Goal: Information Seeking & Learning: Learn about a topic

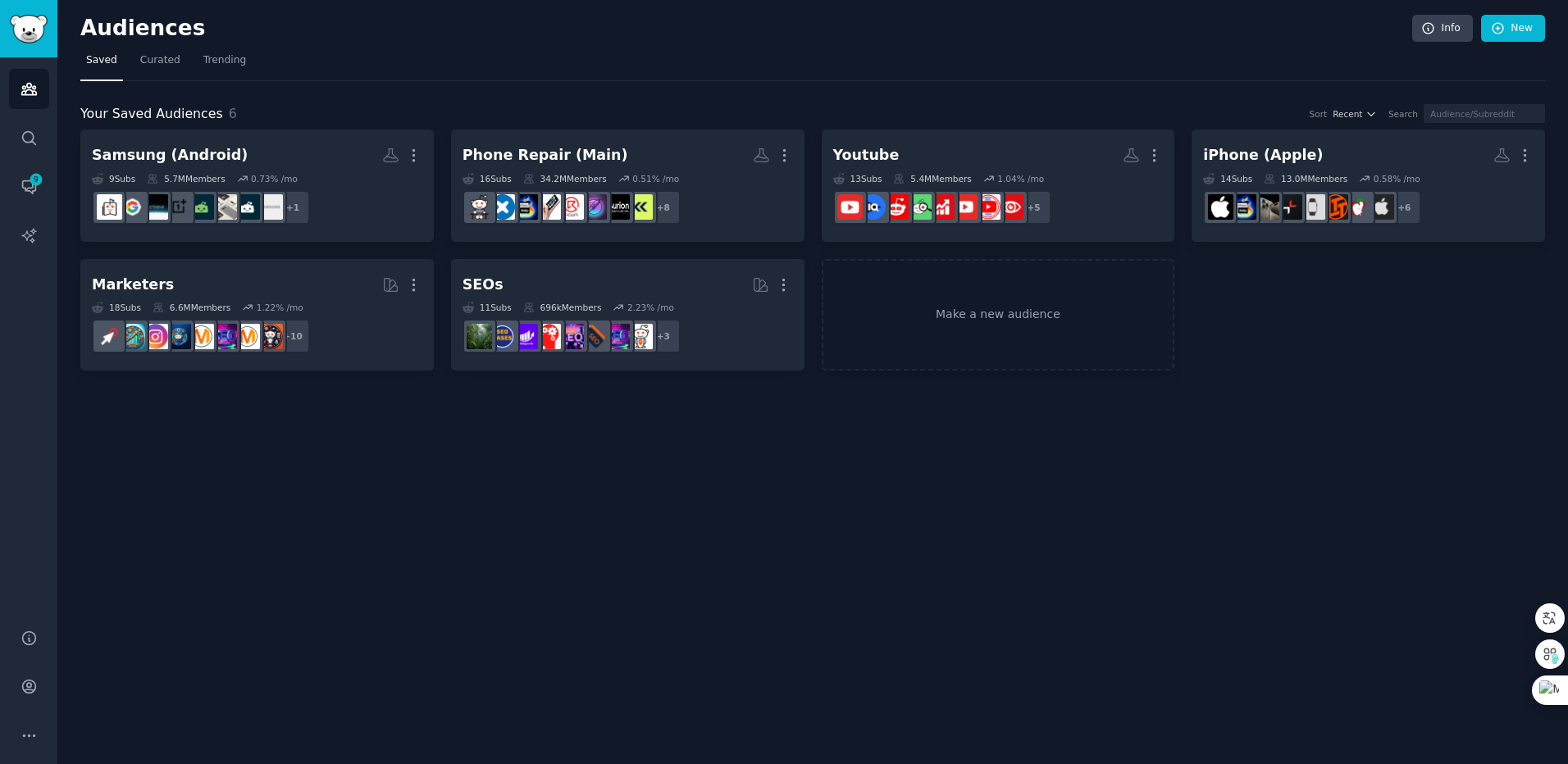
click at [407, 523] on div "Audiences Info New Saved Curated Trending Your Saved Audiences 6 Sort Recent Se…" at bounding box center [812, 382] width 1511 height 764
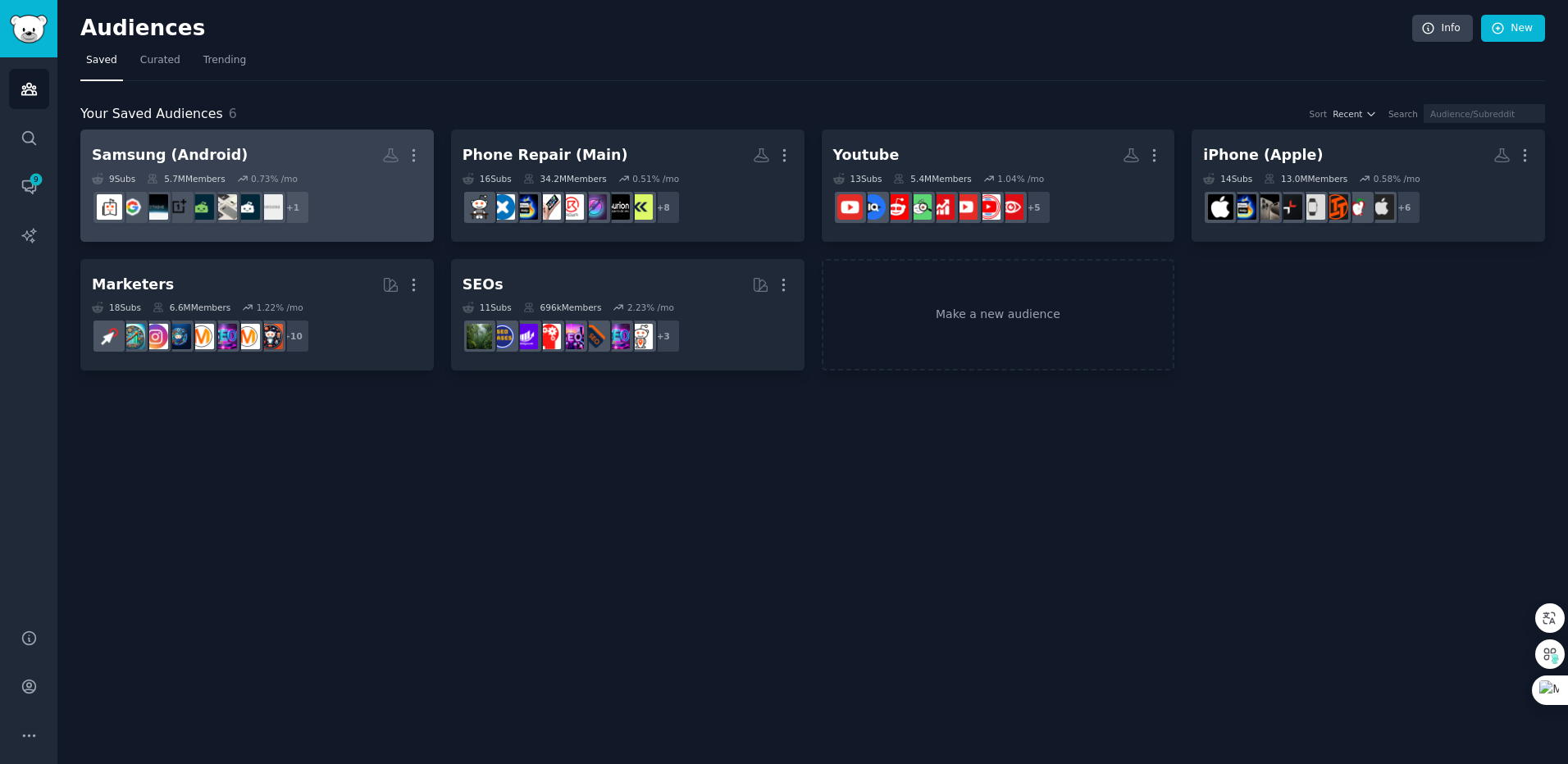
click at [249, 151] on h2 "Samsung (Android) More" at bounding box center [257, 156] width 330 height 29
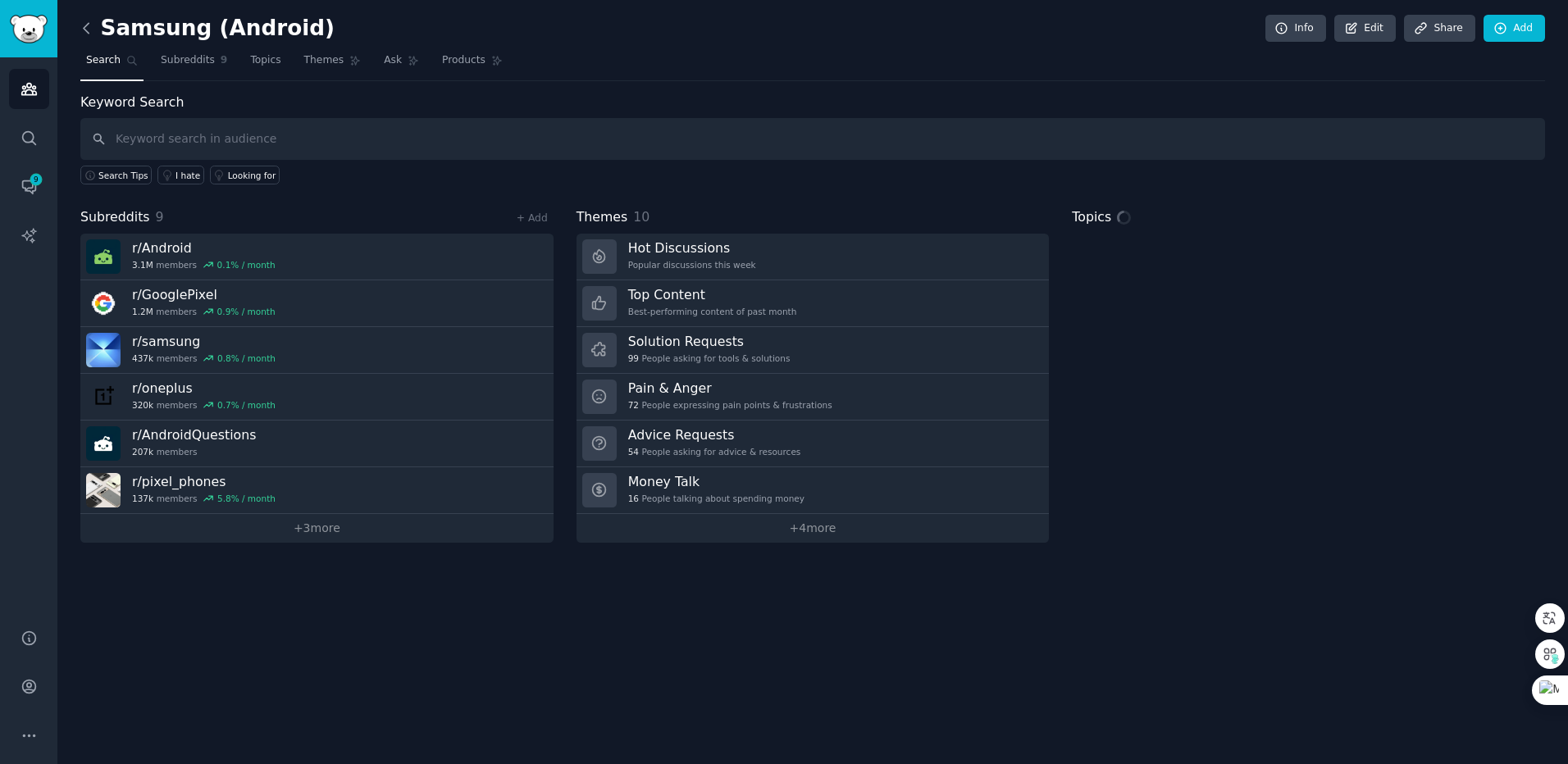
click at [91, 30] on icon at bounding box center [86, 28] width 17 height 17
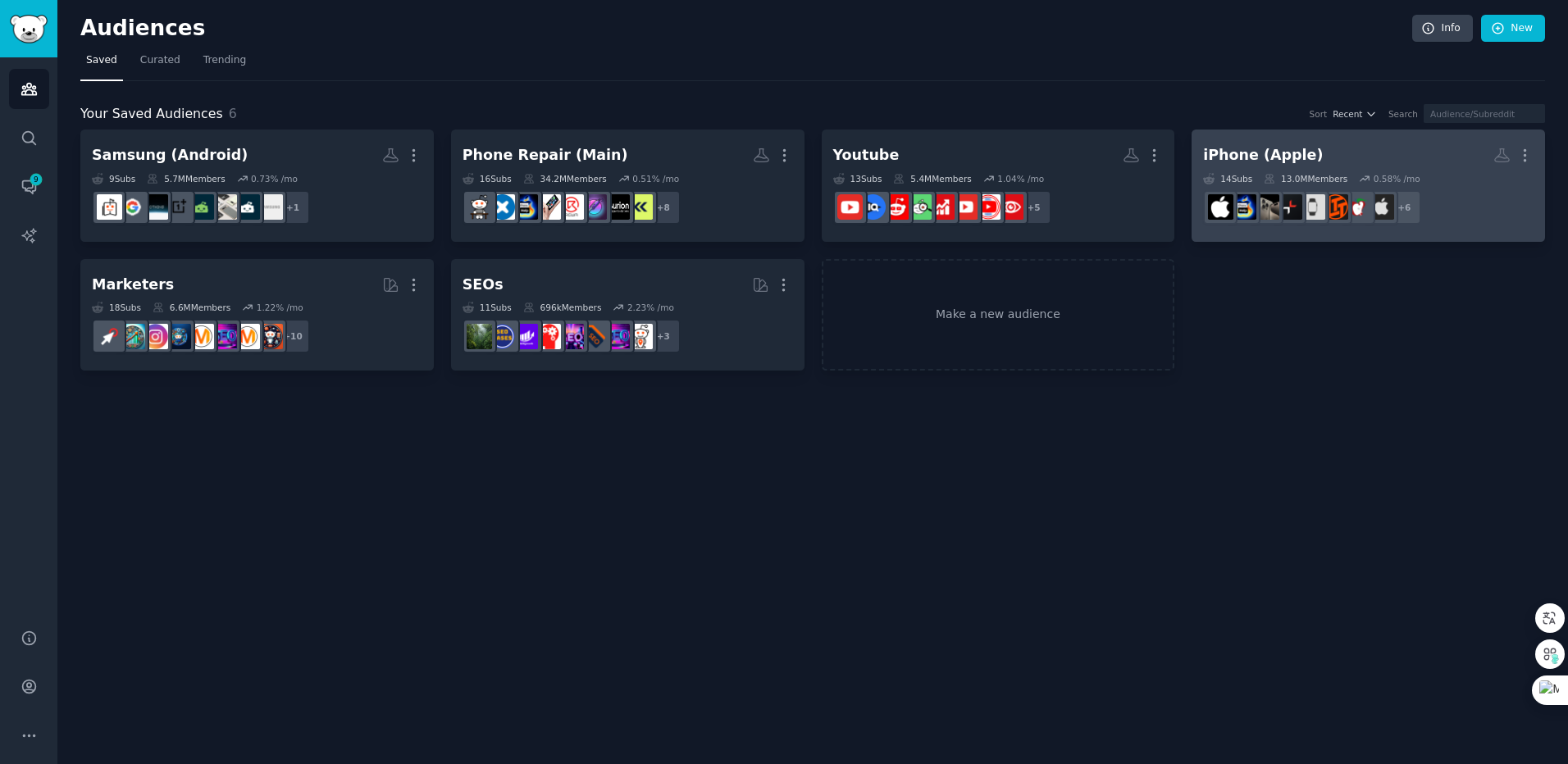
click at [1336, 148] on h2 "iPhone (Apple) More" at bounding box center [1368, 156] width 330 height 29
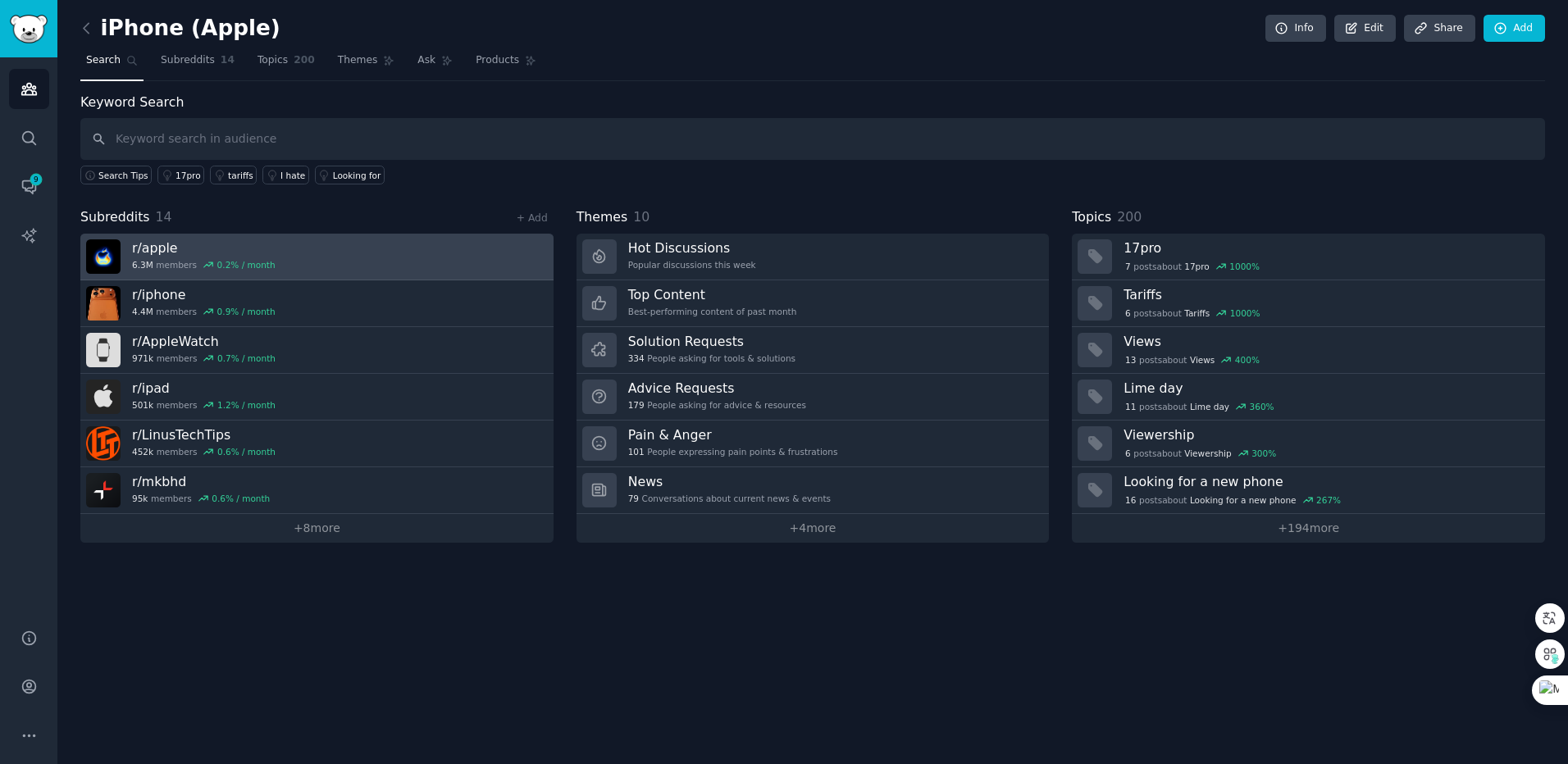
click at [382, 264] on link "r/ apple 6.3M members 0.2 % / month" at bounding box center [317, 257] width 473 height 47
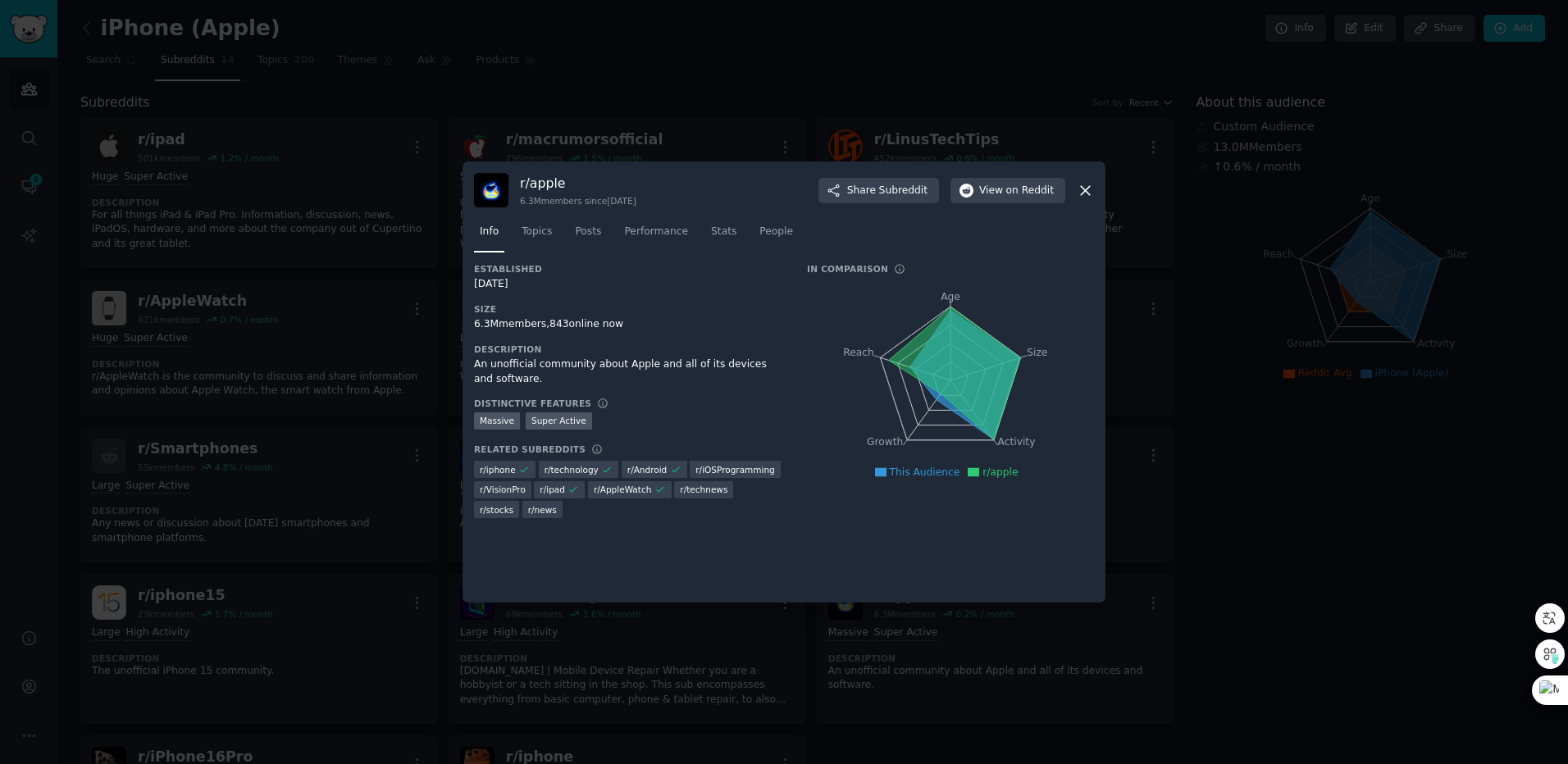
click at [1070, 191] on div "r/ apple 6.3M members since [DATE] Share Subreddit View on Reddit" at bounding box center [784, 190] width 620 height 35
click at [1084, 191] on icon at bounding box center [1085, 191] width 17 height 17
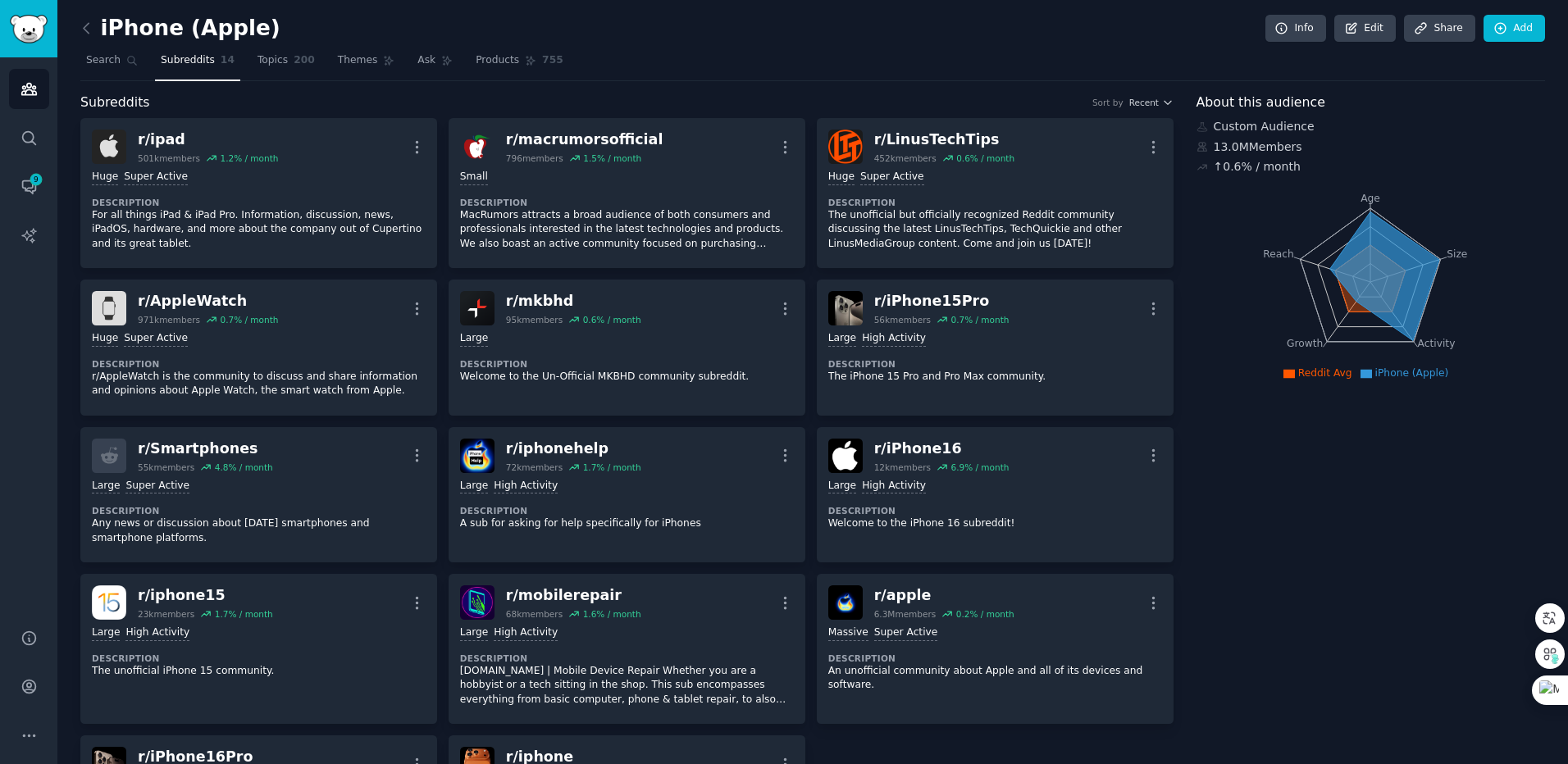
drag, startPoint x: 17, startPoint y: 358, endPoint x: 74, endPoint y: 387, distance: 64.0
click at [17, 358] on div "Audiences Search Conversations 9 AI Reports" at bounding box center [29, 333] width 57 height 552
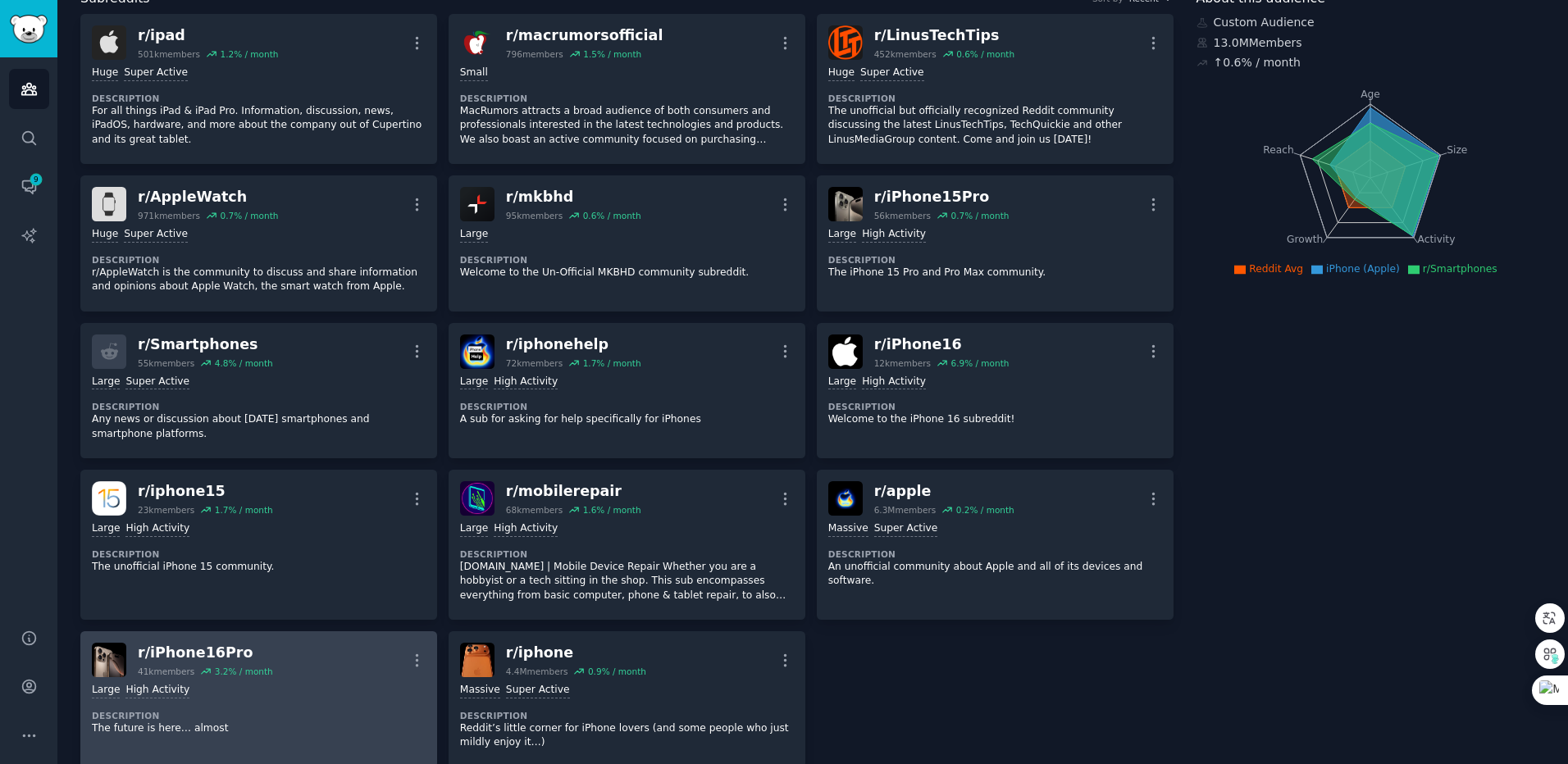
scroll to position [114, 0]
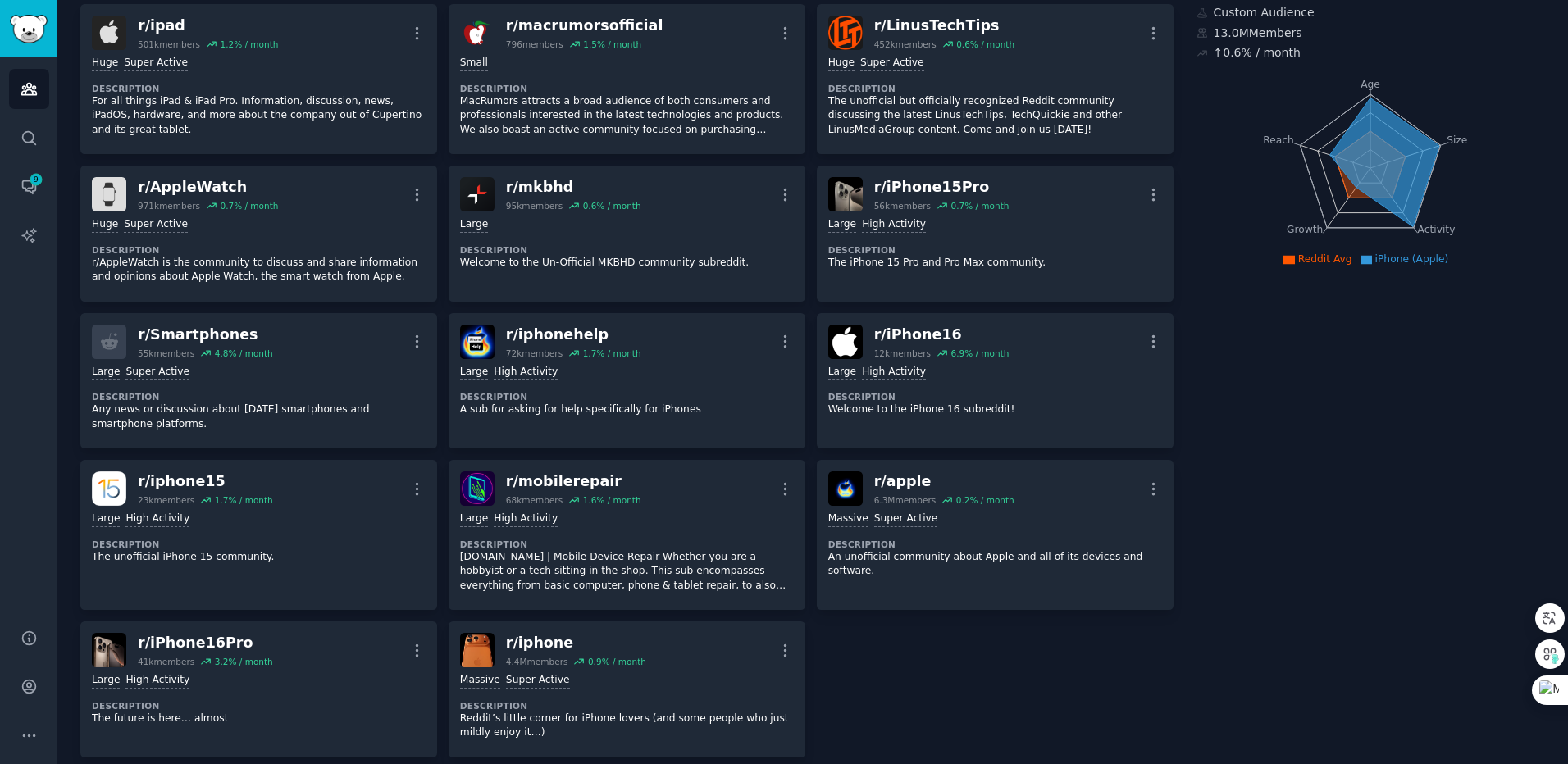
click at [1326, 410] on div "About this audience Custom Audience 13.0M Members ↑ 0.6 % / month Age Size Acti…" at bounding box center [1370, 777] width 350 height 1598
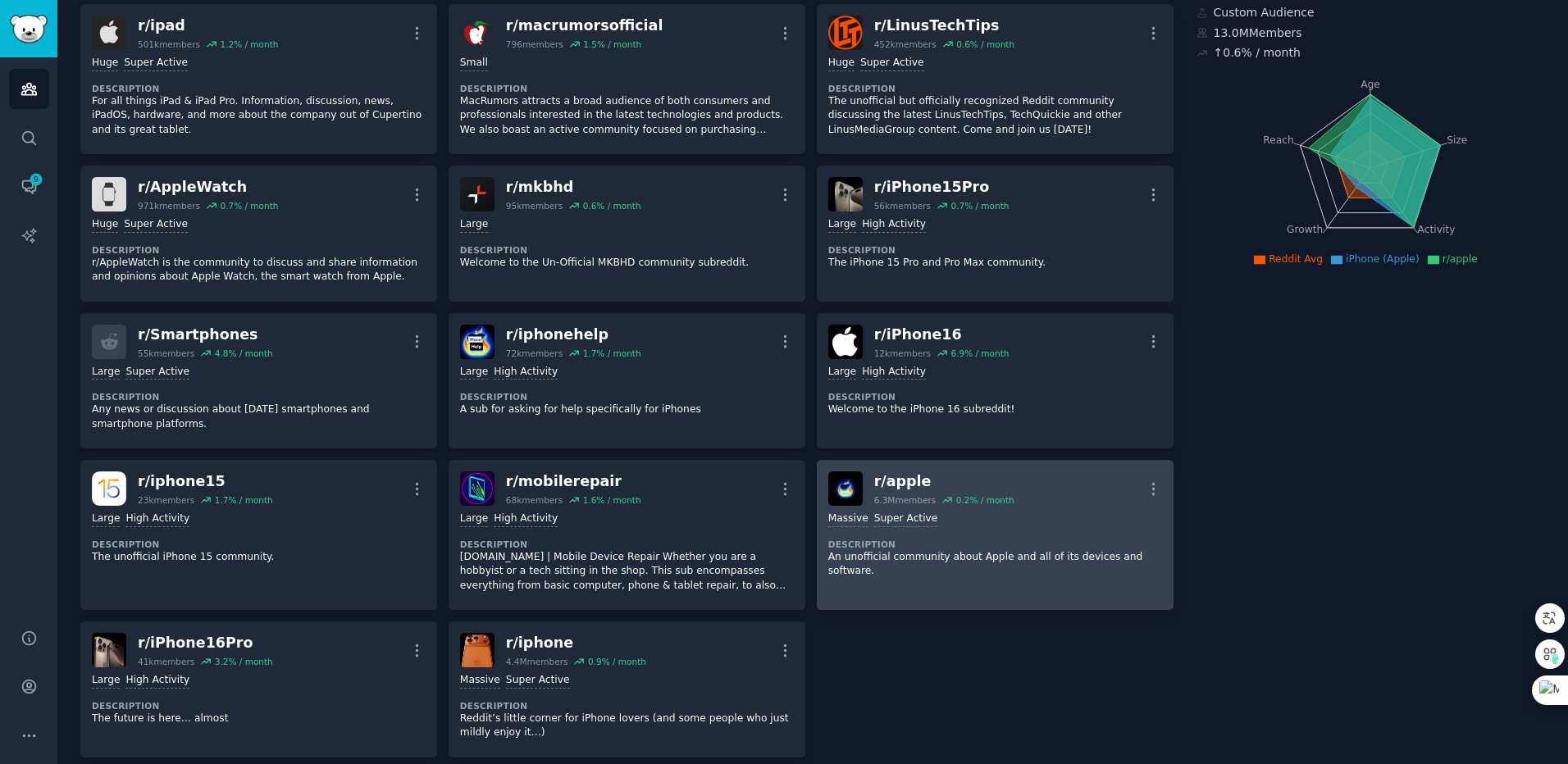
click at [1088, 550] on p "An unofficial community about Apple and all of its devices and software." at bounding box center [995, 565] width 334 height 29
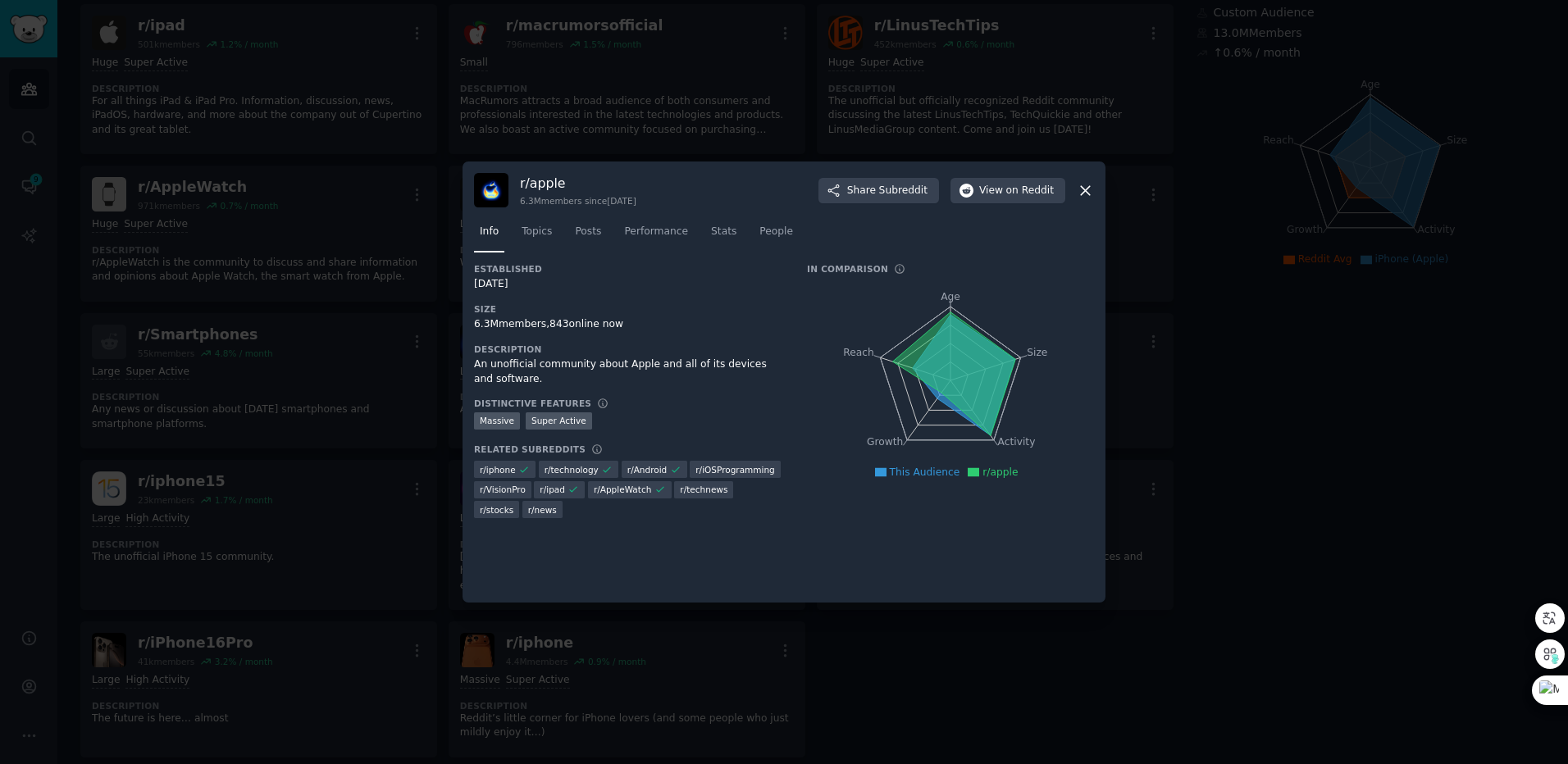
click at [1013, 207] on div "r/ apple 6.3M members since [DATE] Share Subreddit View on Reddit" at bounding box center [784, 190] width 620 height 35
click at [1020, 188] on span "on Reddit" at bounding box center [1030, 191] width 47 height 15
click at [1088, 186] on icon at bounding box center [1085, 191] width 17 height 17
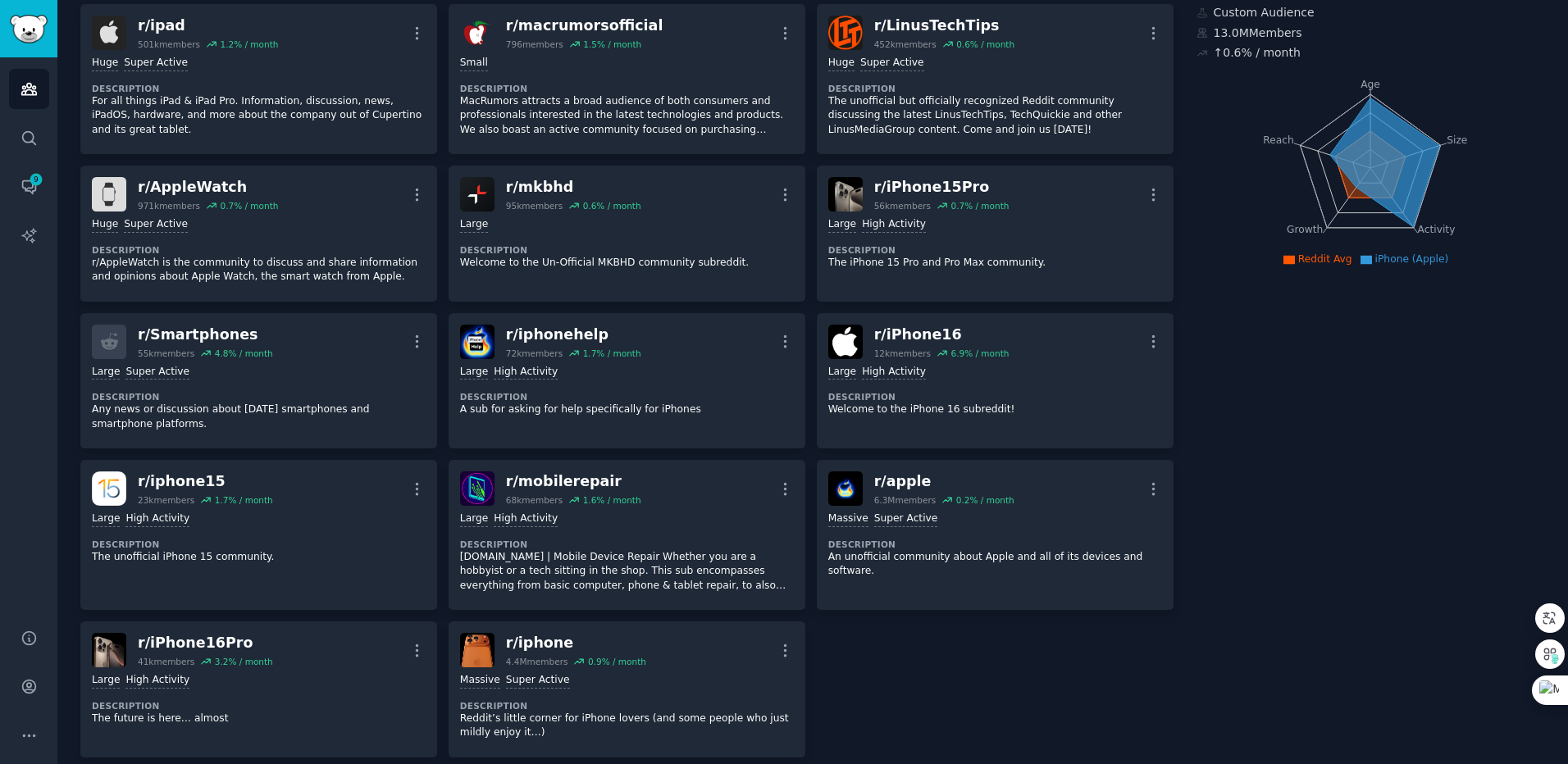
drag, startPoint x: 1387, startPoint y: 488, endPoint x: 1376, endPoint y: 489, distance: 11.0
click at [1387, 488] on div "About this audience Custom Audience 13.0M Members ↑ 0.6 % / month Age Size Acti…" at bounding box center [1370, 777] width 350 height 1598
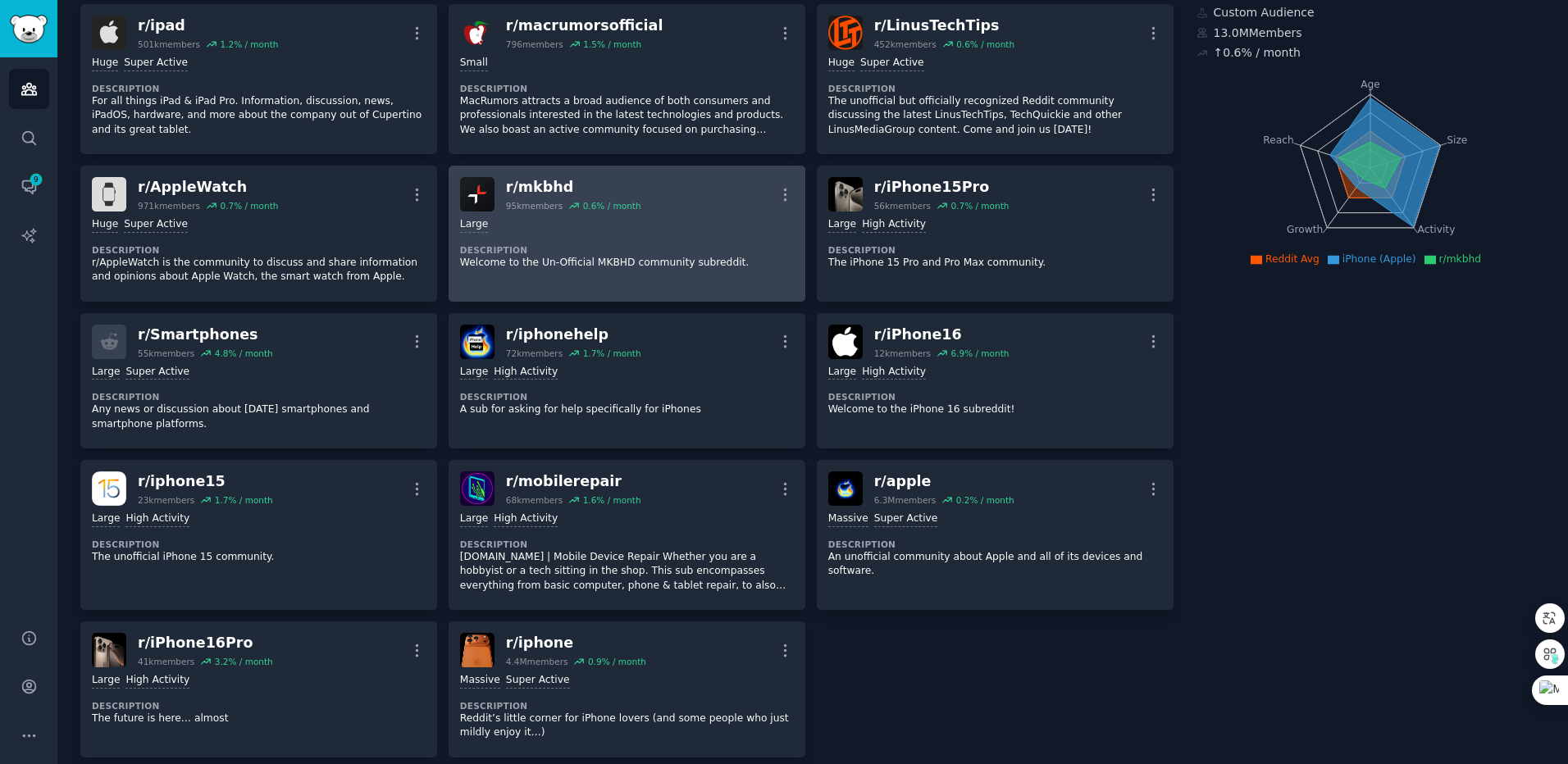
click at [593, 265] on p "Welcome to the Un-Official MKBHD community subreddit." at bounding box center [626, 263] width 334 height 15
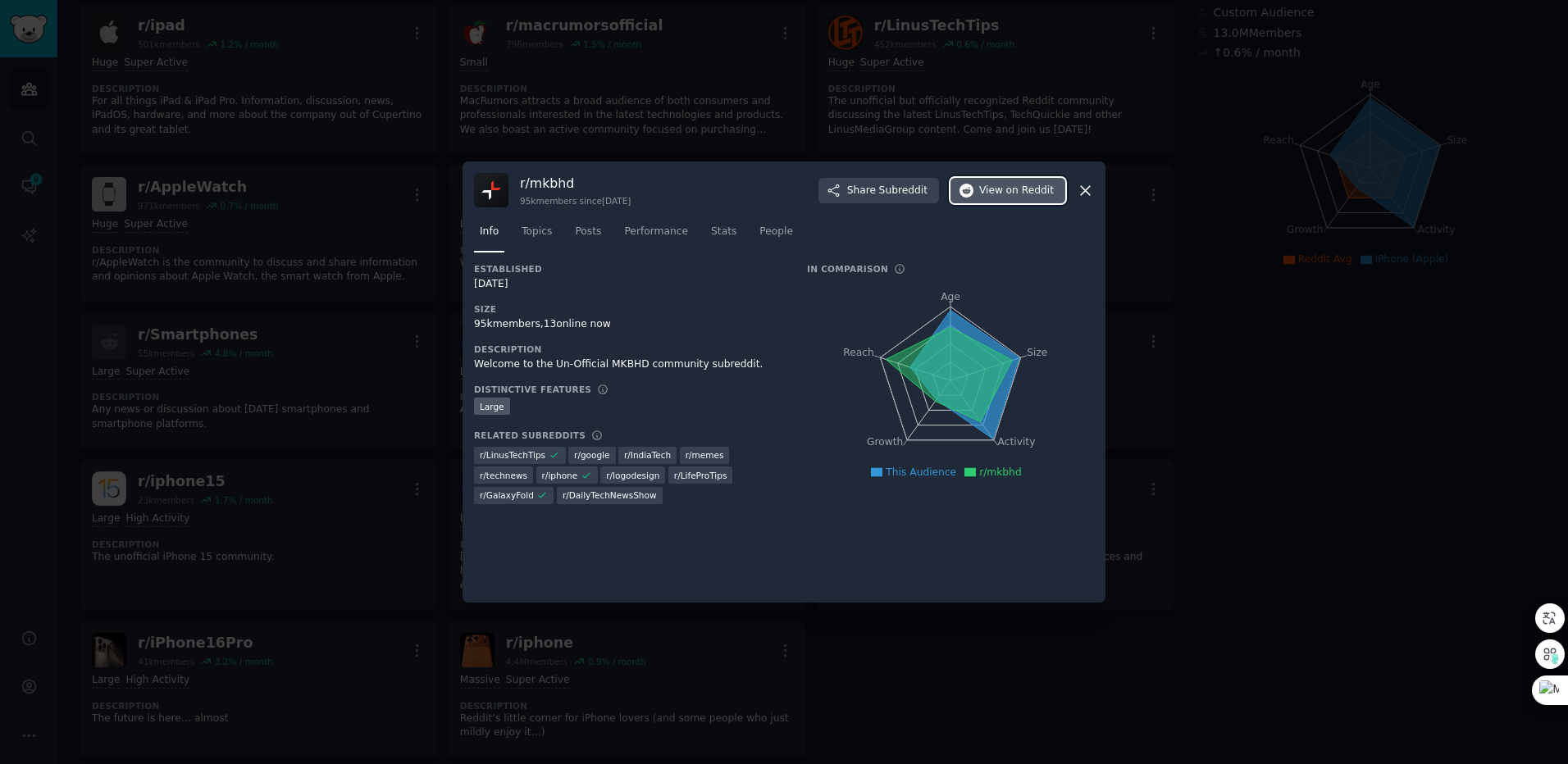
click at [998, 183] on button "View on Reddit" at bounding box center [1007, 191] width 114 height 26
